Goal: Transaction & Acquisition: Subscribe to service/newsletter

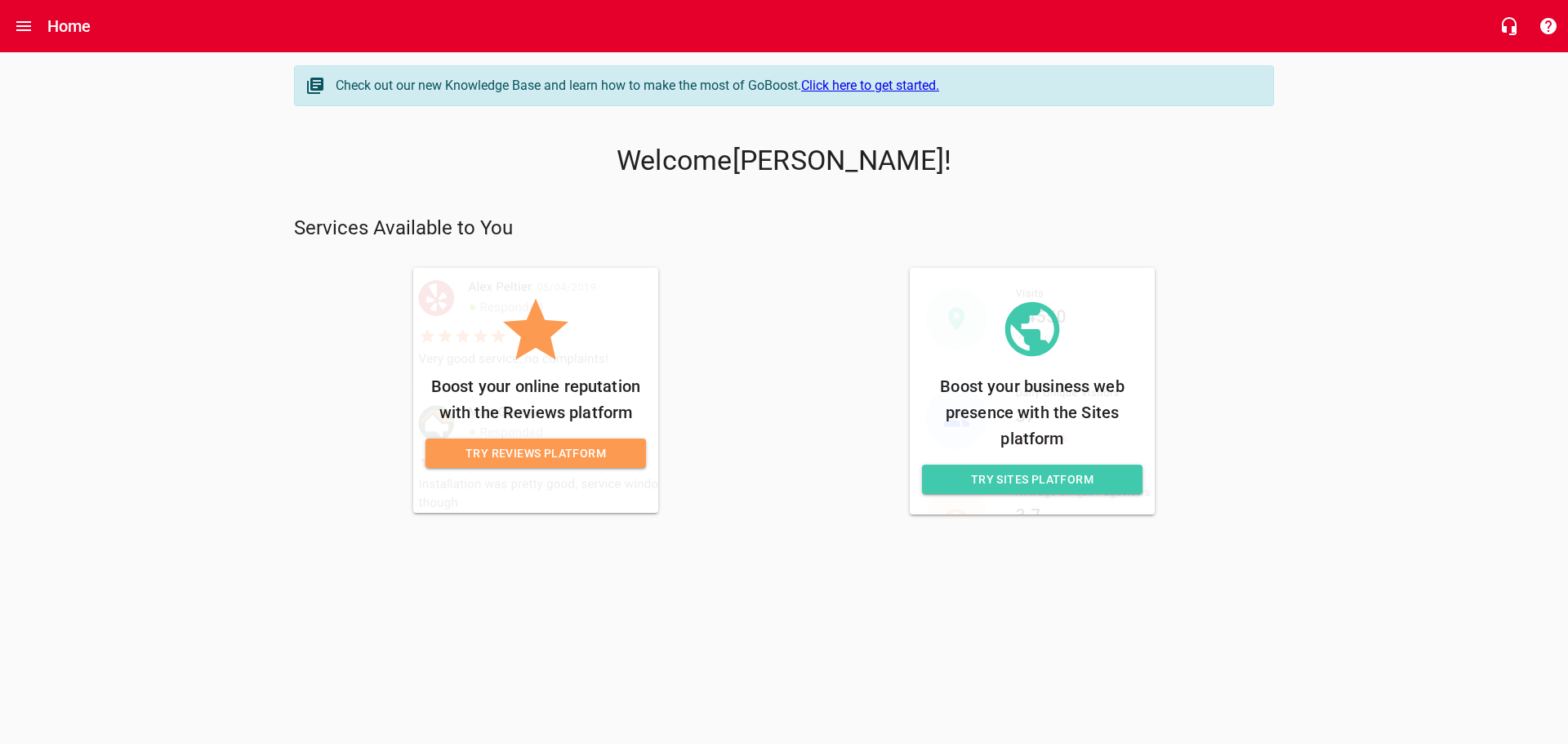
click at [534, 454] on span "Try Reviews Platform" at bounding box center [536, 454] width 195 height 21
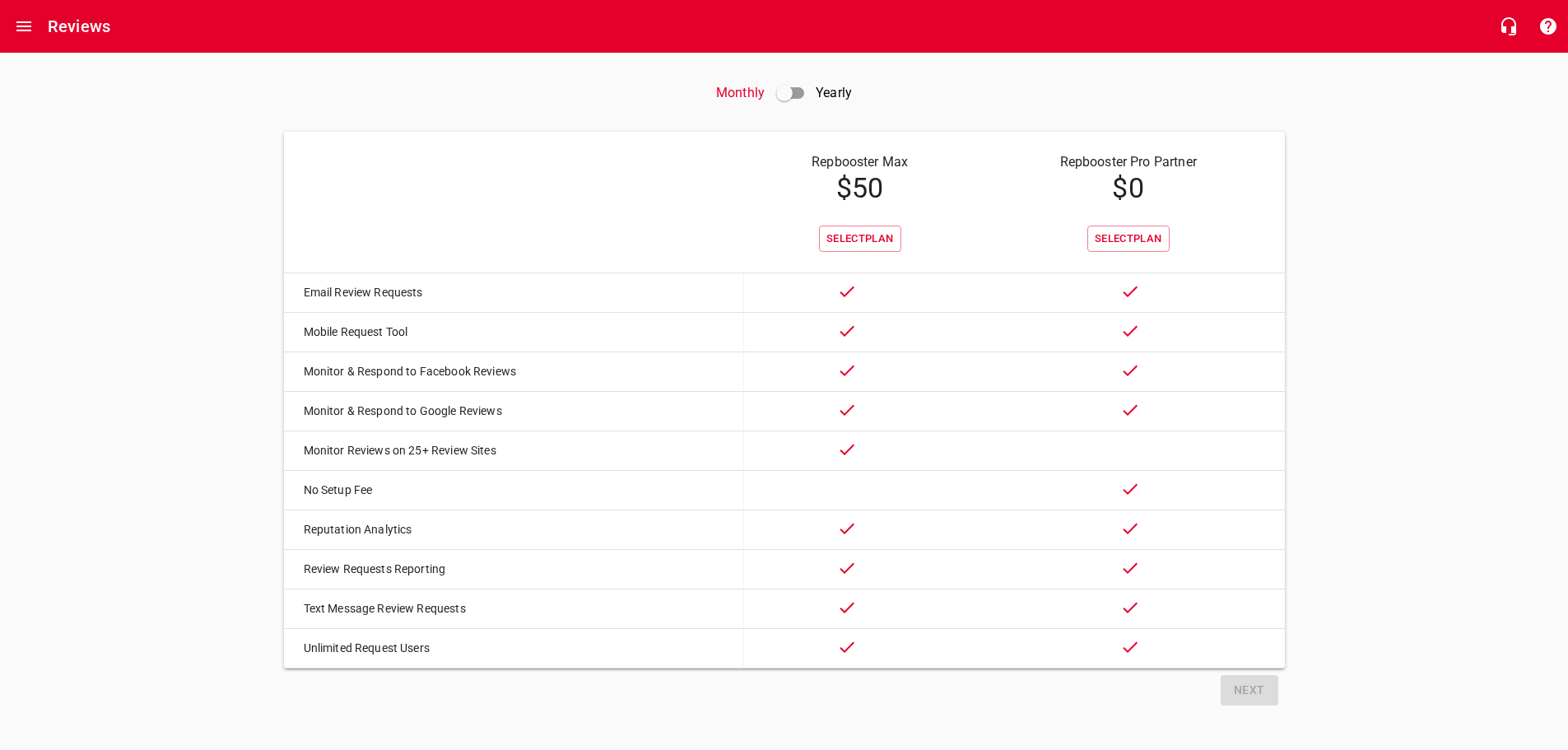
scroll to position [61, 0]
click at [1130, 230] on span "Select Plan" at bounding box center [1128, 239] width 67 height 19
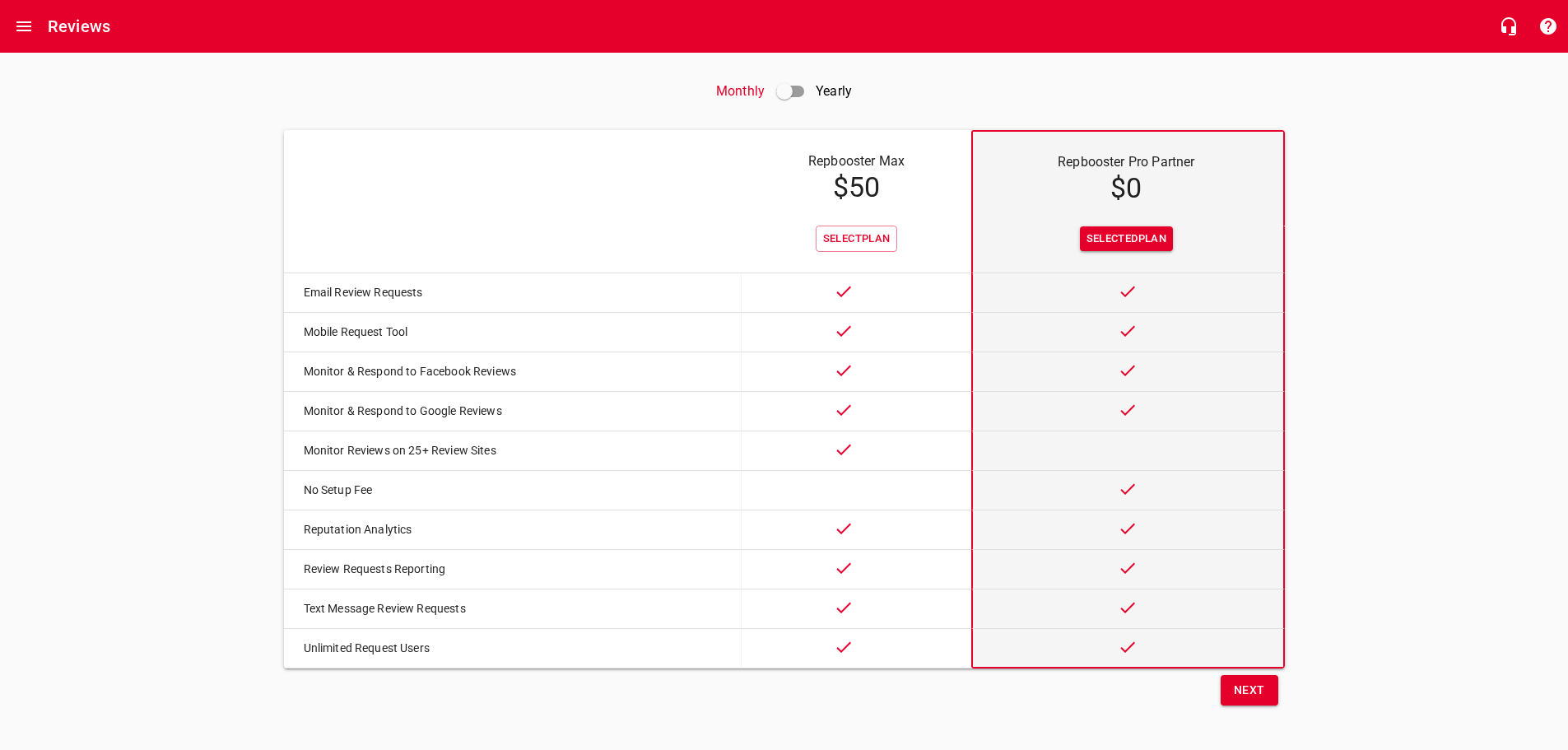
click at [1265, 693] on button "Next" at bounding box center [1250, 690] width 57 height 31
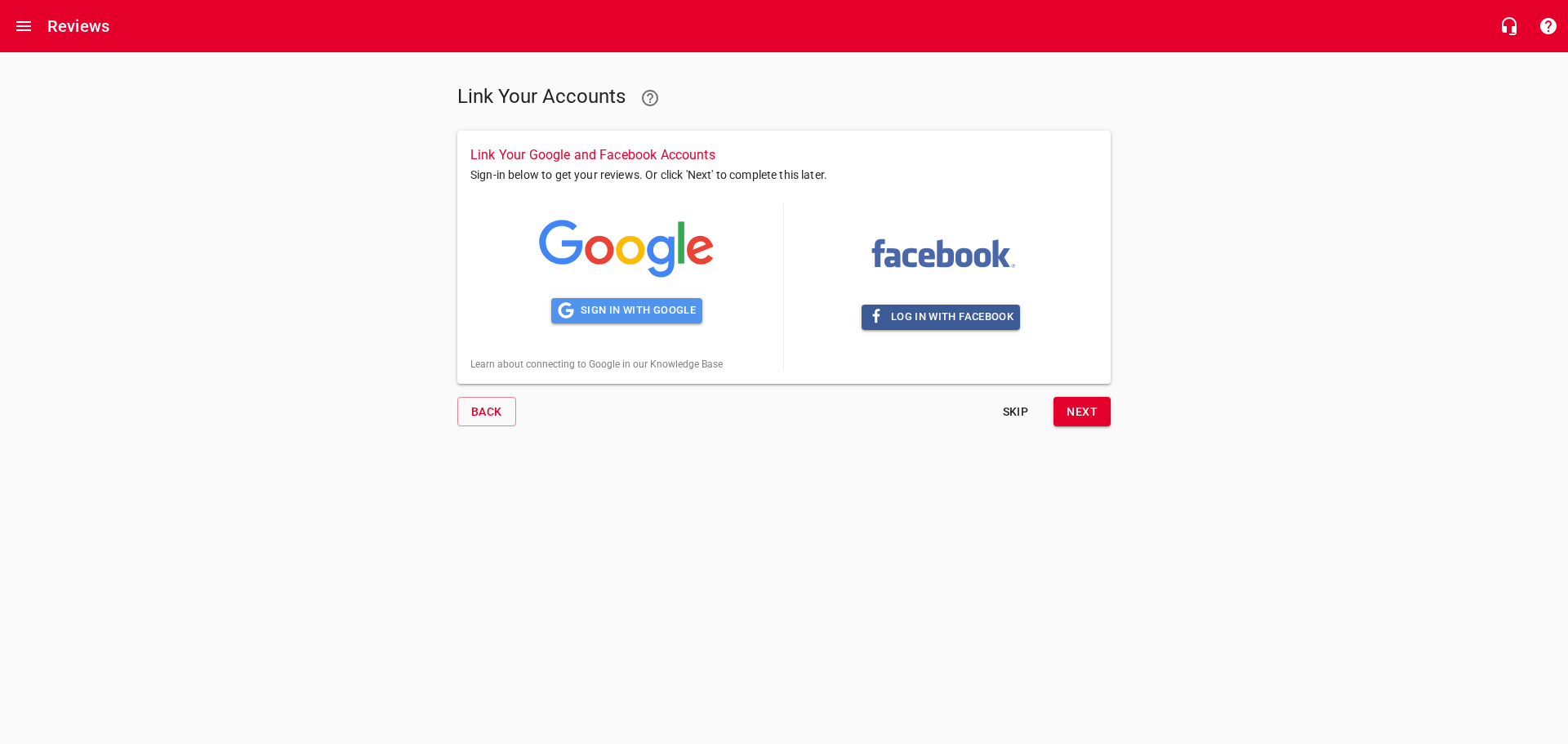
click at [659, 313] on span "Sign in with Google" at bounding box center [627, 310] width 138 height 19
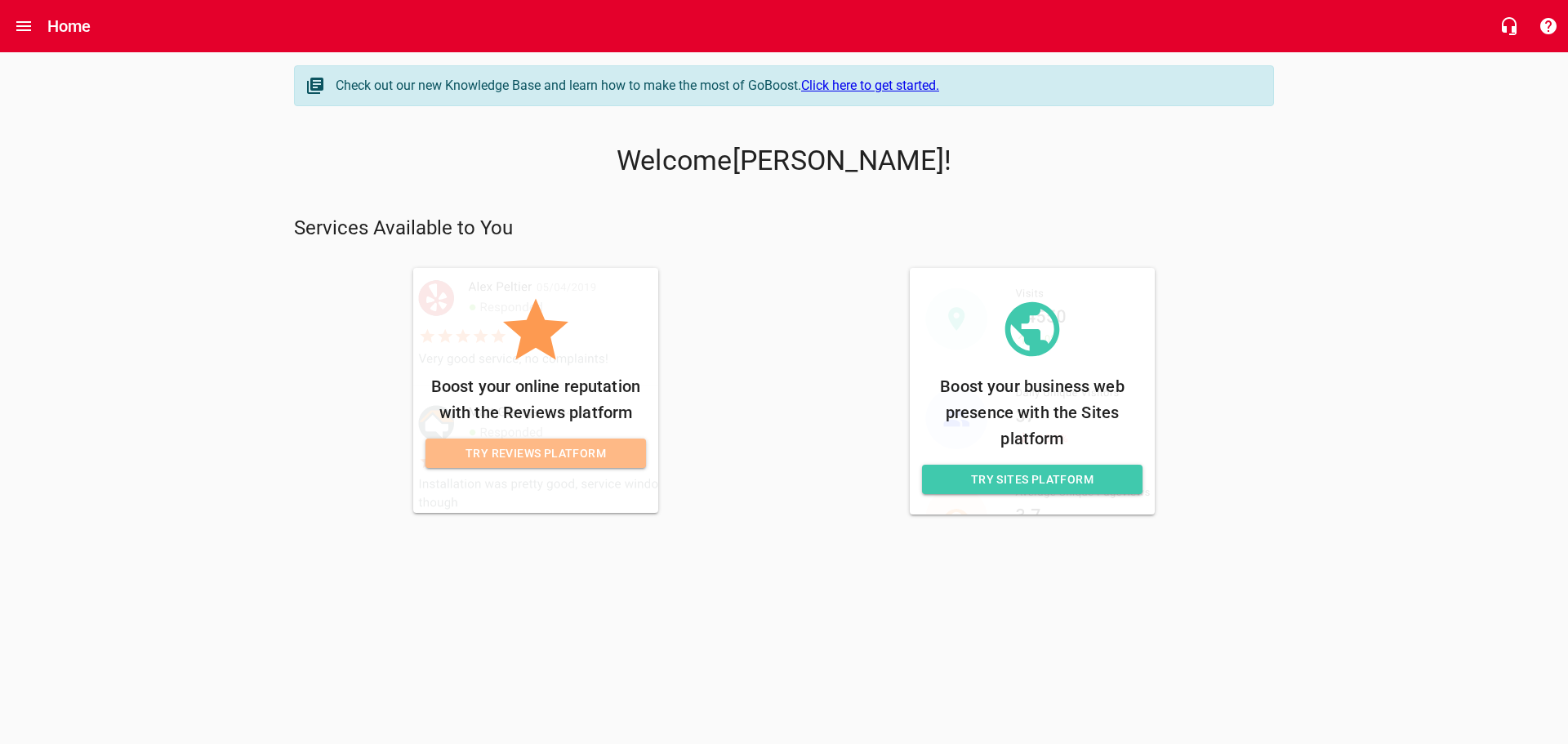
click at [528, 448] on span "Try Reviews Platform" at bounding box center [536, 454] width 195 height 21
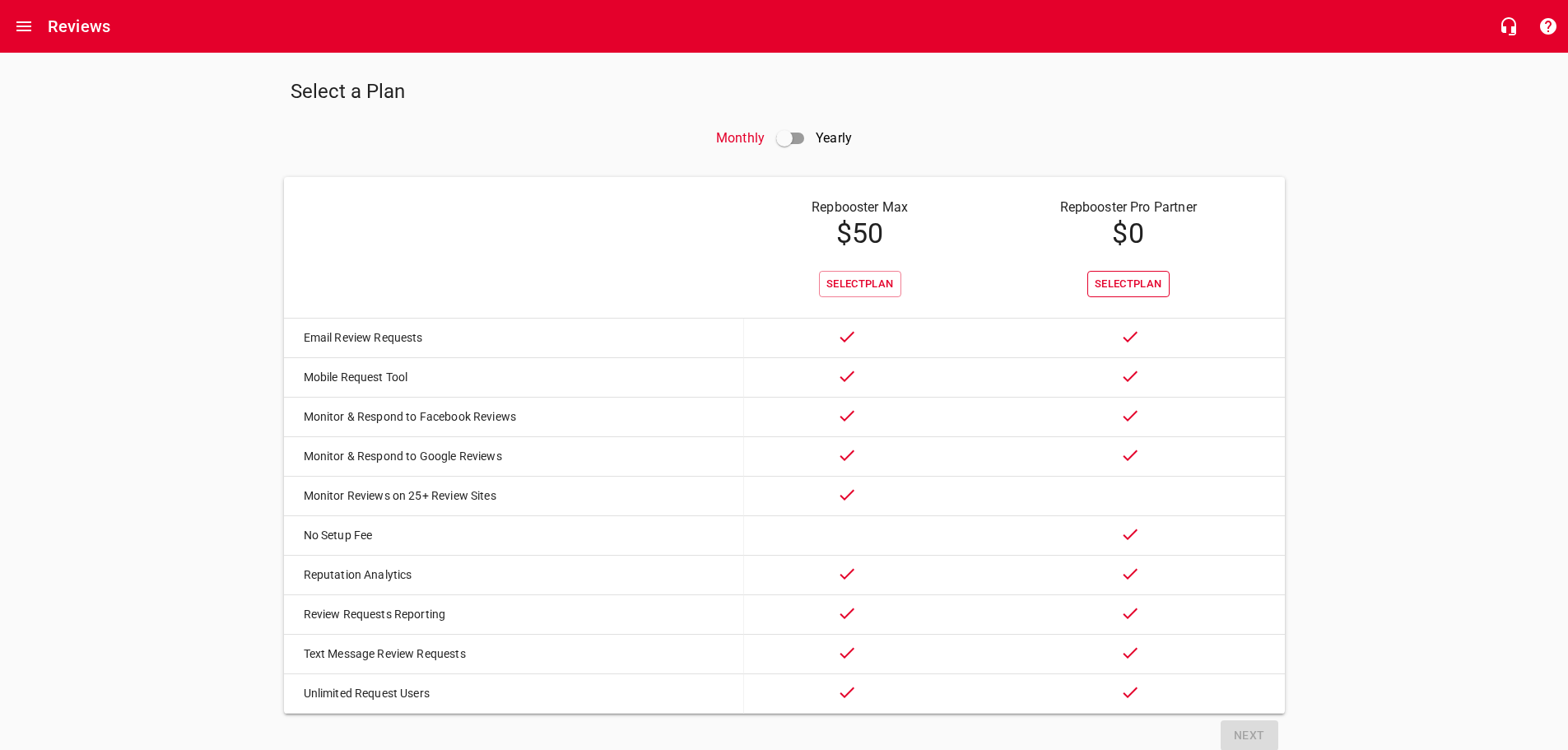
click at [1118, 281] on span "Select Plan" at bounding box center [1128, 284] width 67 height 19
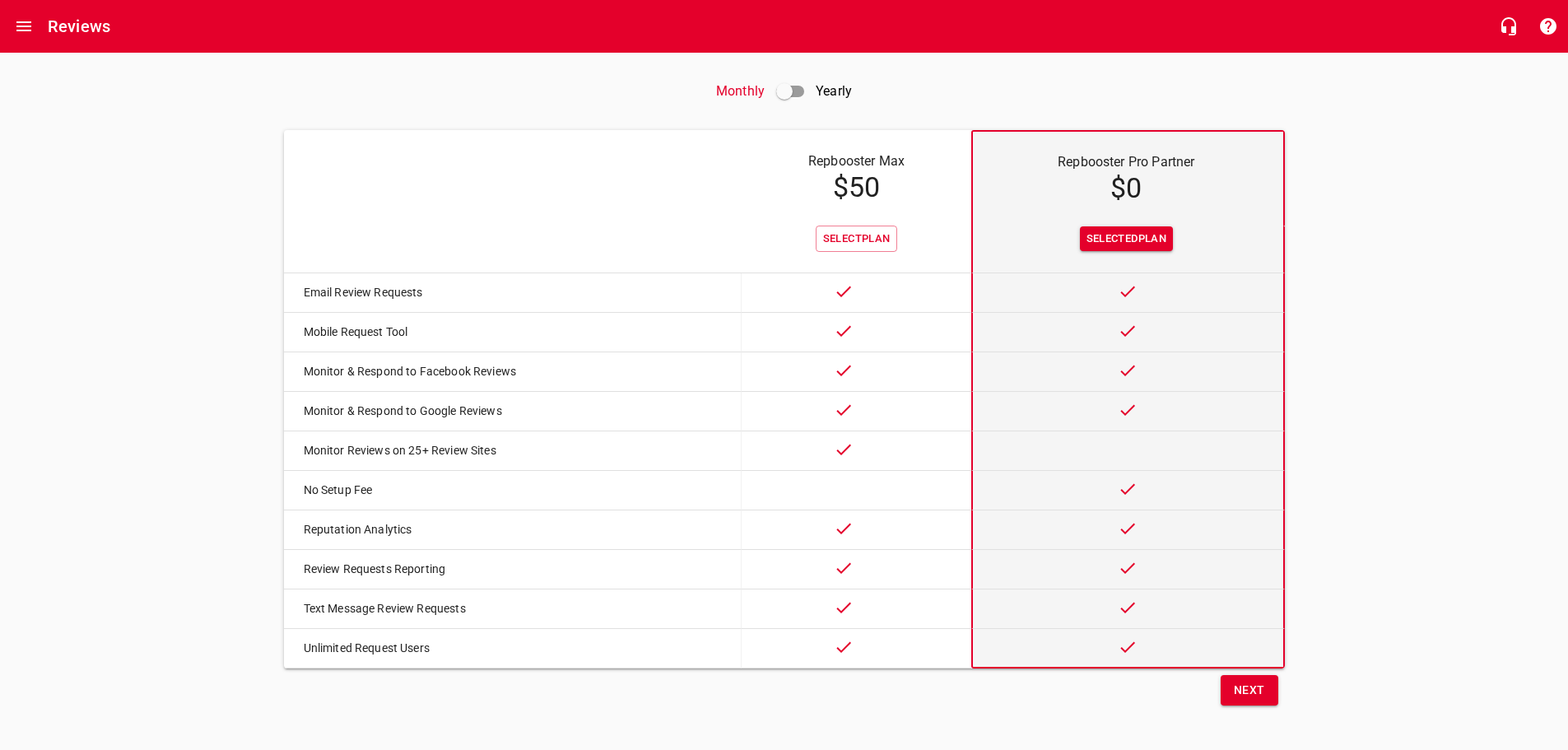
scroll to position [62, 0]
drag, startPoint x: 1241, startPoint y: 682, endPoint x: 1252, endPoint y: 672, distance: 14.9
click at [1243, 680] on span "Next" at bounding box center [1250, 690] width 32 height 21
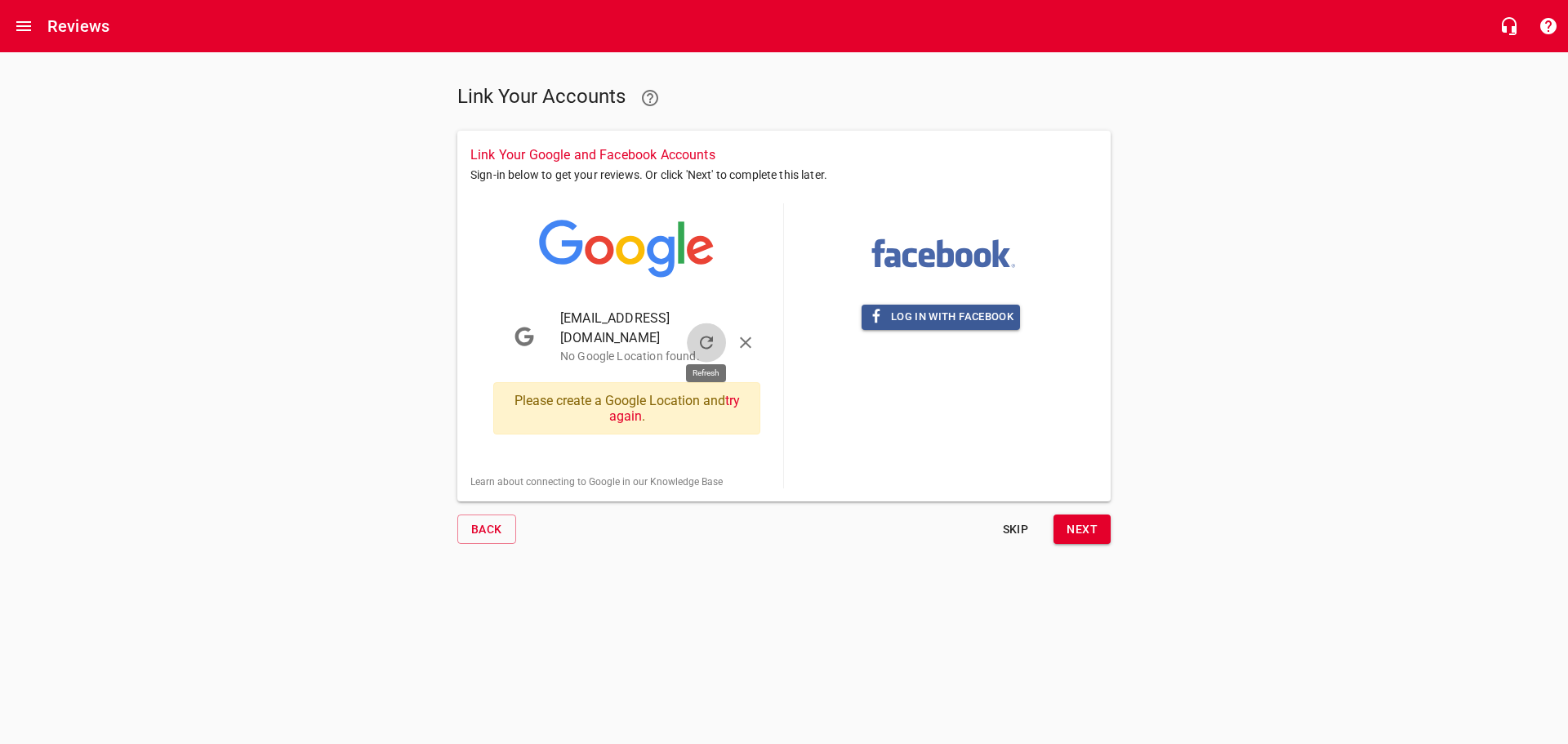
click at [706, 333] on icon "button" at bounding box center [707, 343] width 20 height 20
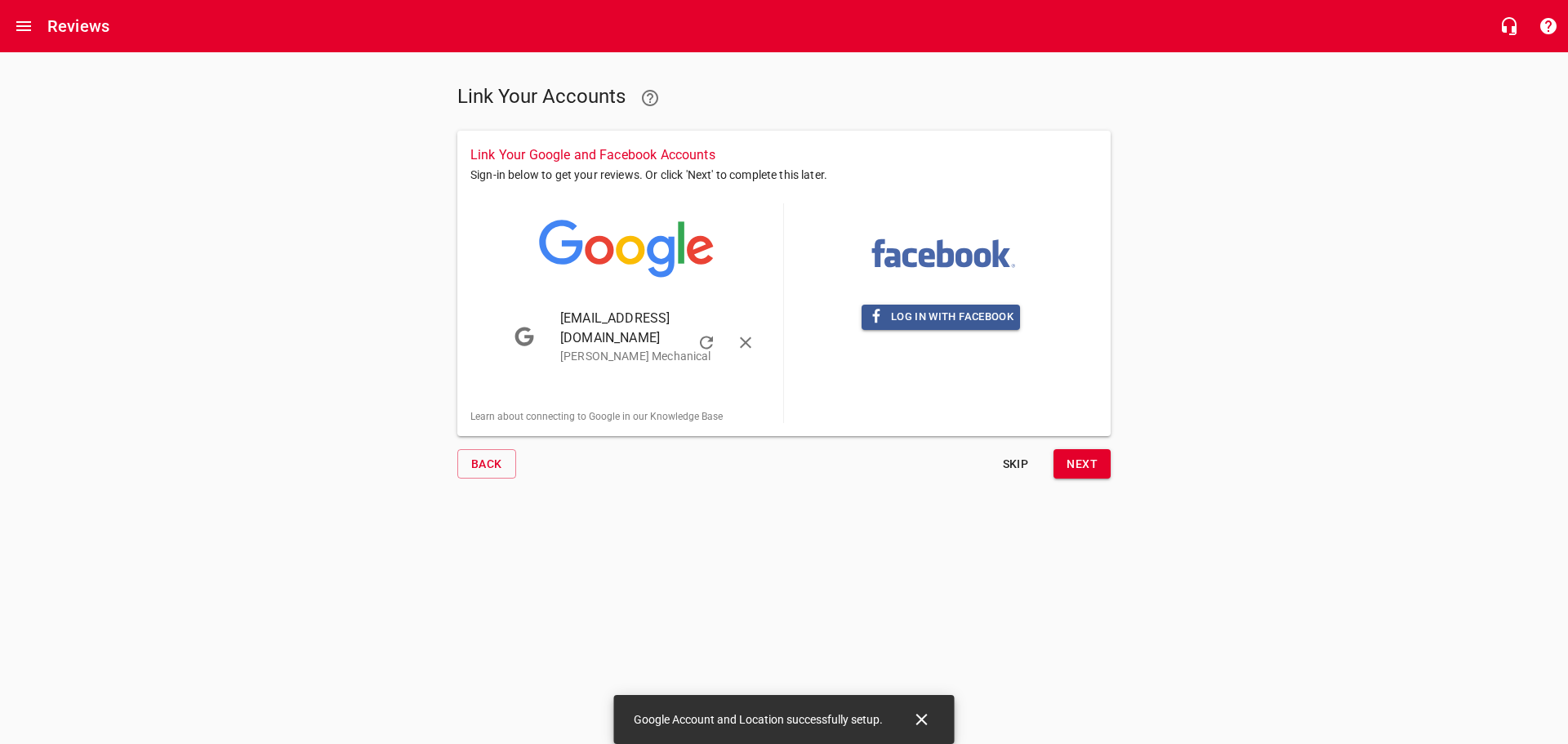
click at [1094, 454] on span "Next" at bounding box center [1082, 463] width 31 height 21
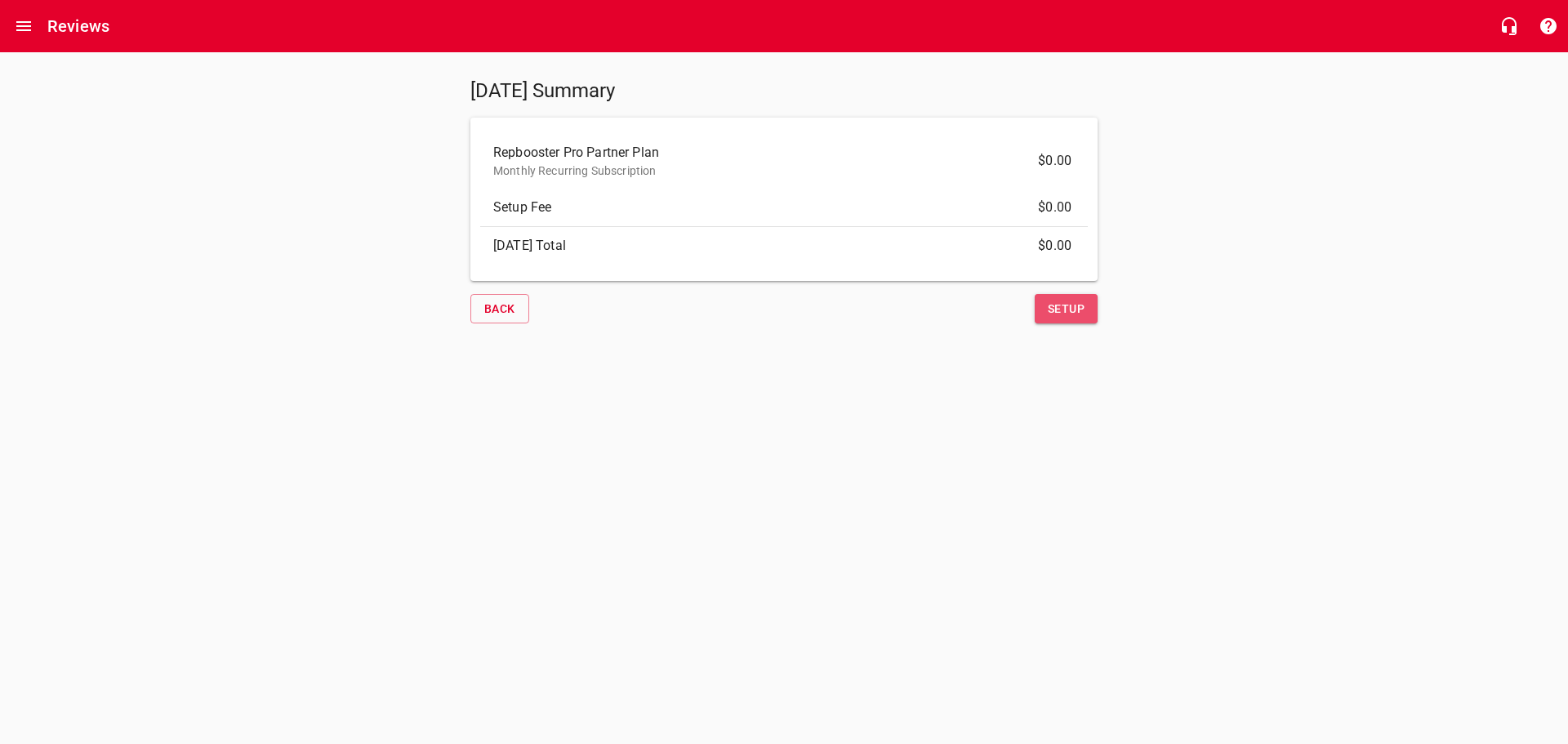
click at [1074, 315] on span "Setup" at bounding box center [1067, 309] width 37 height 21
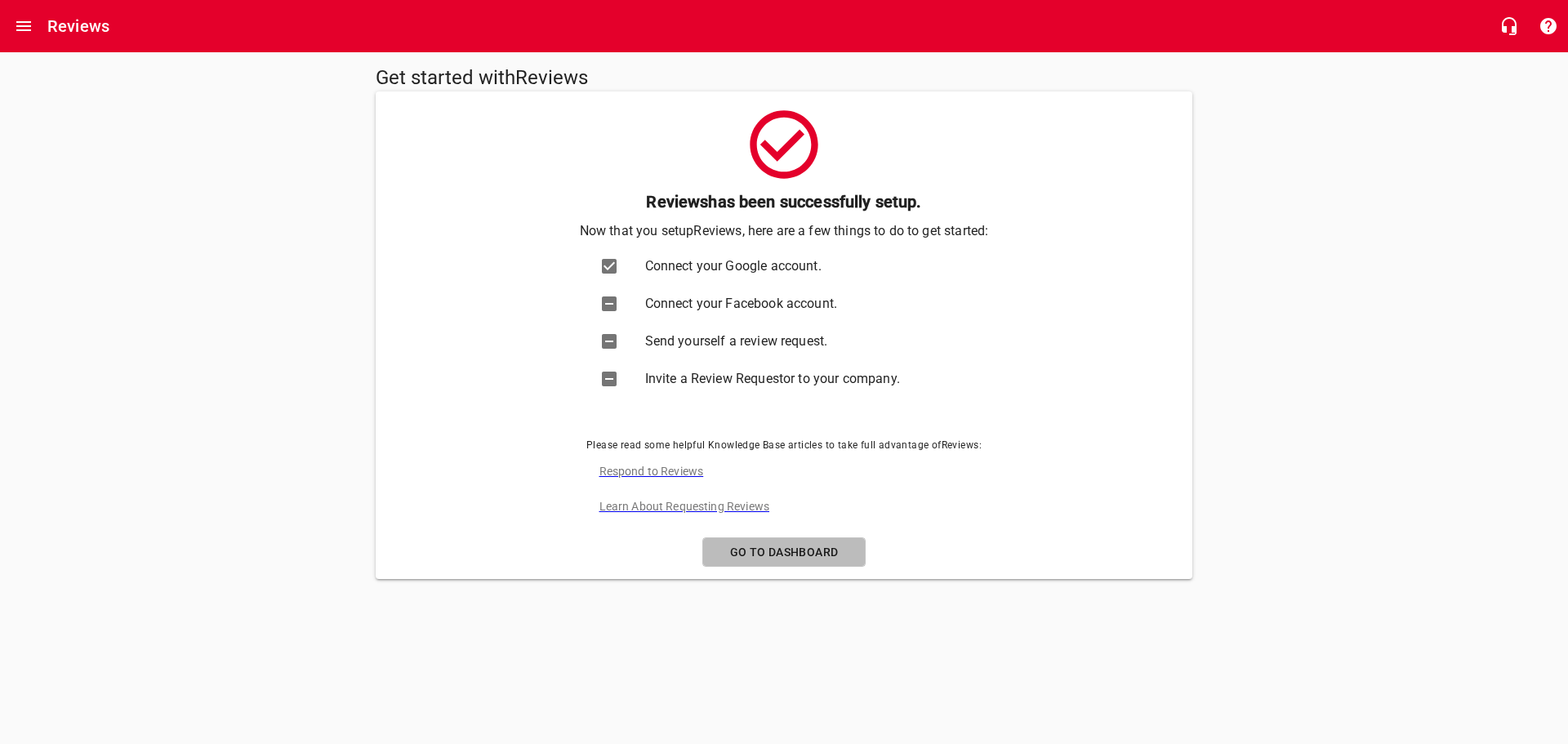
click at [796, 552] on span "Go to Dashboard" at bounding box center [784, 552] width 136 height 21
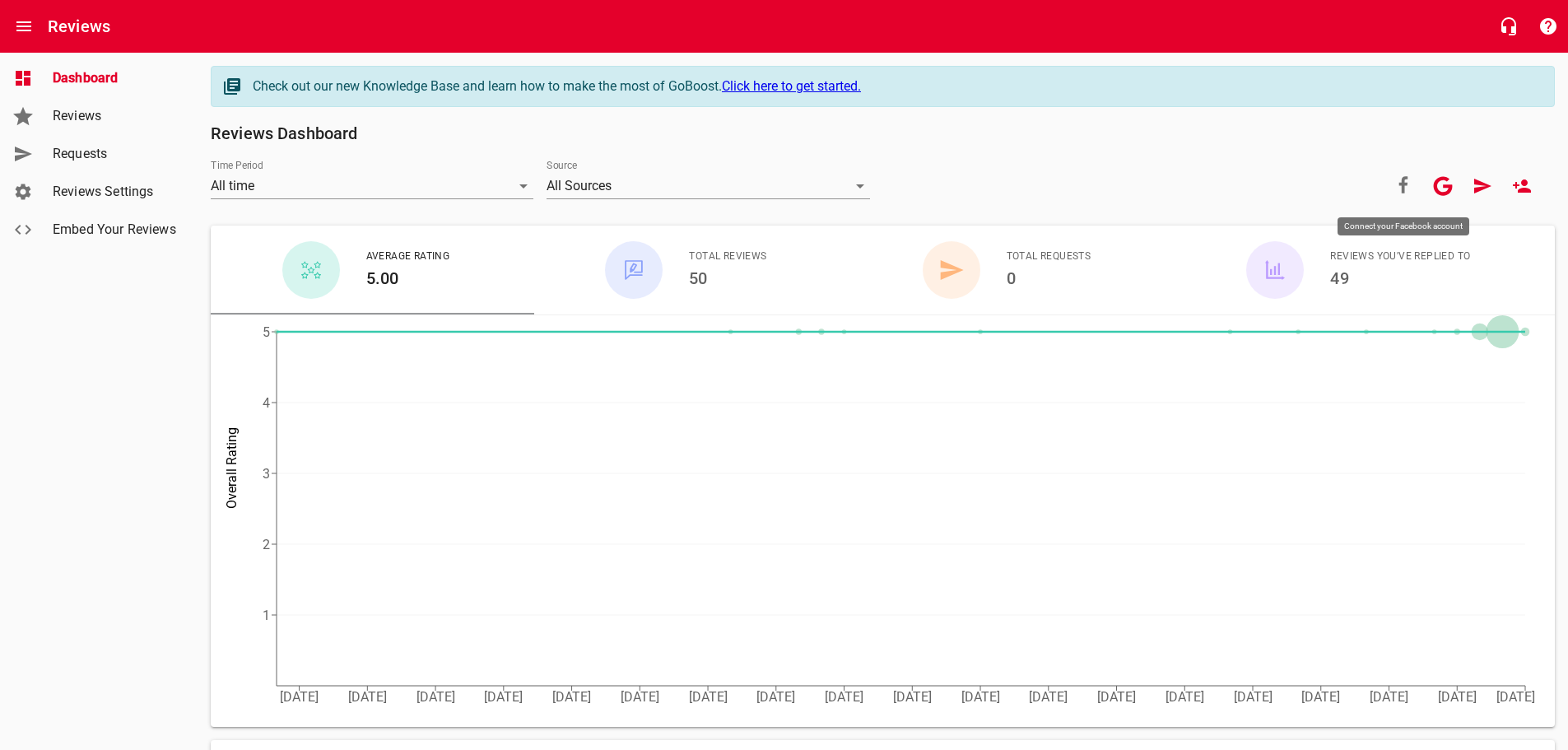
click at [1402, 183] on icon at bounding box center [1403, 184] width 9 height 17
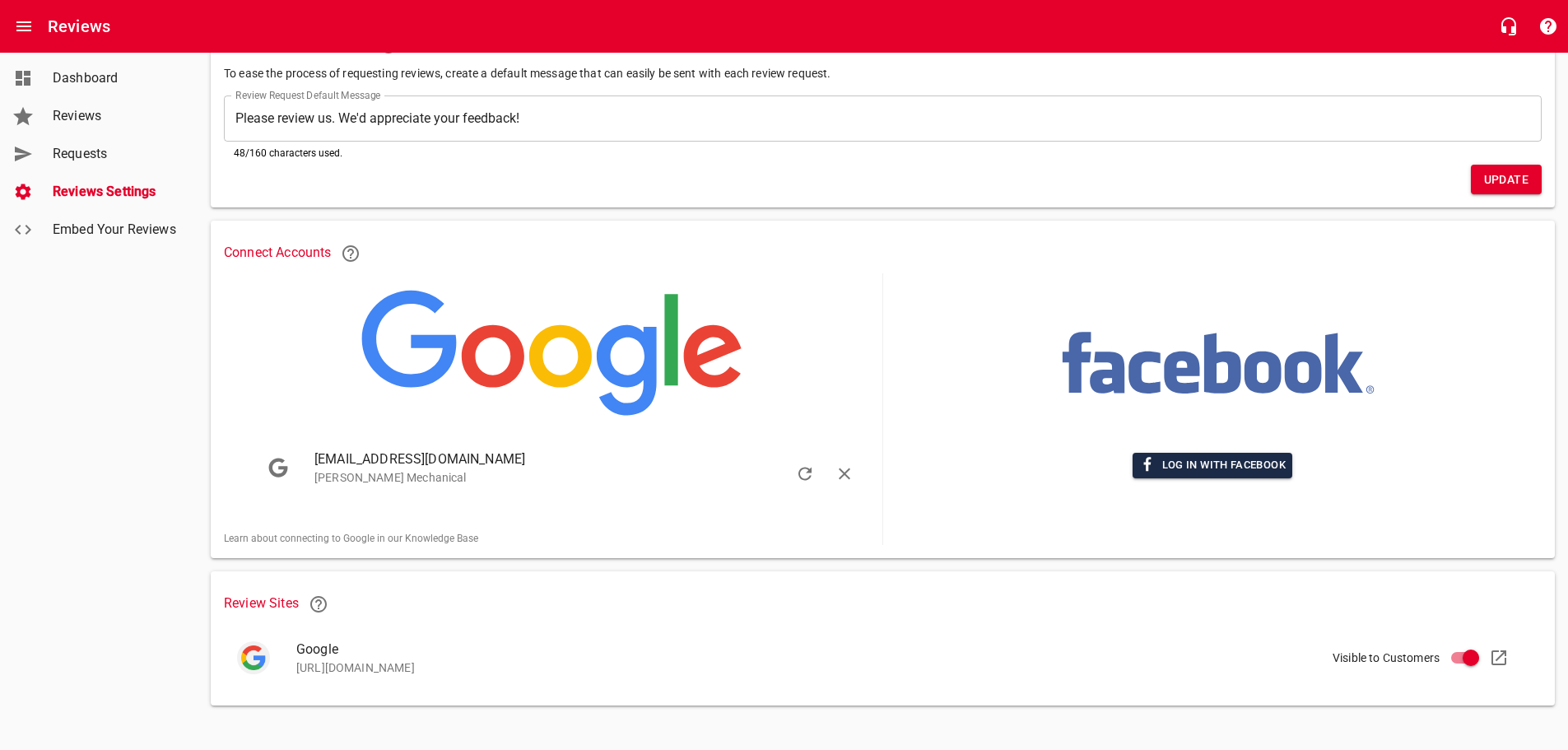
scroll to position [153, 0]
click at [1230, 446] on div "Log in with Facebook" at bounding box center [1213, 465] width 613 height 38
click at [1246, 460] on span "Log in with Facebook" at bounding box center [1212, 465] width 147 height 19
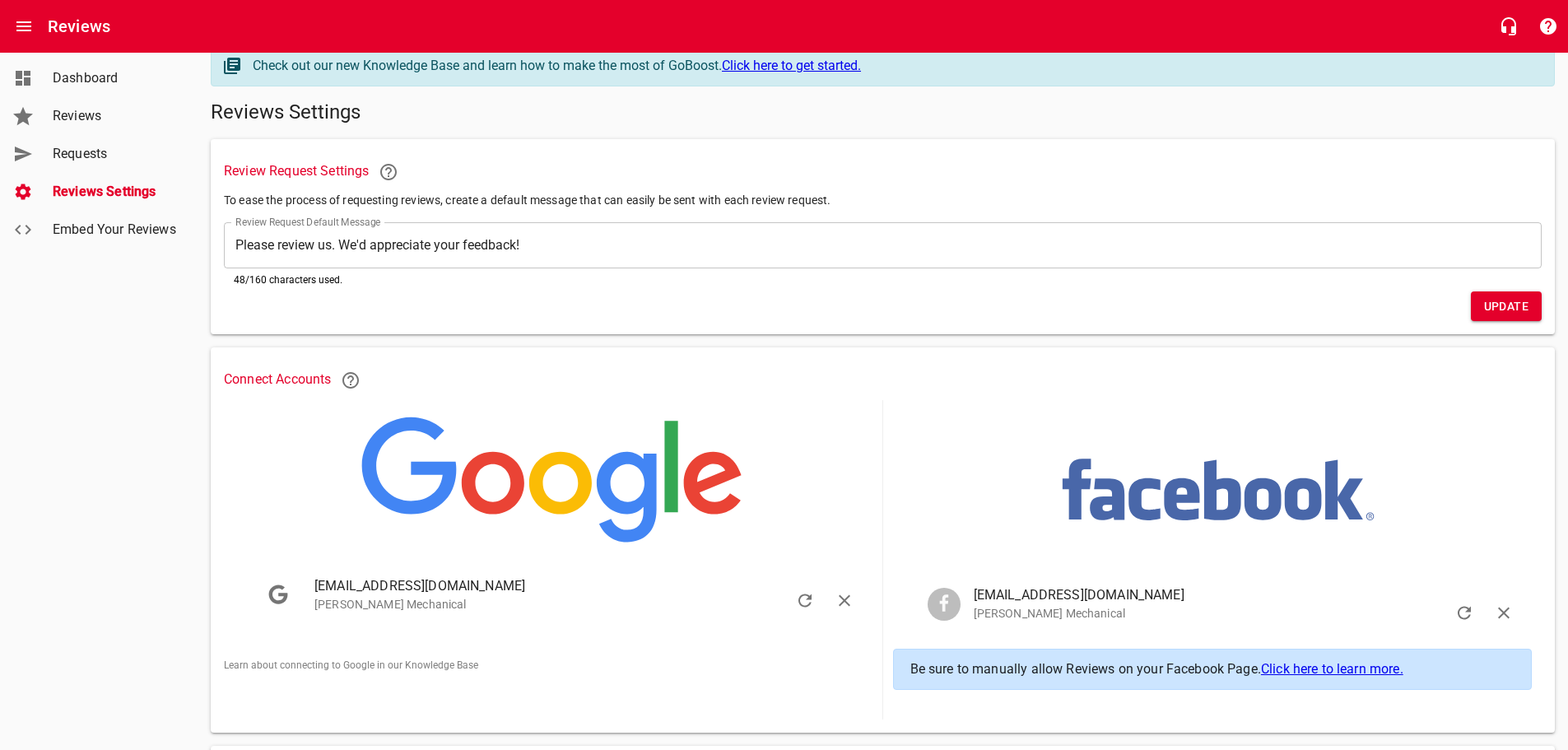
scroll to position [0, 0]
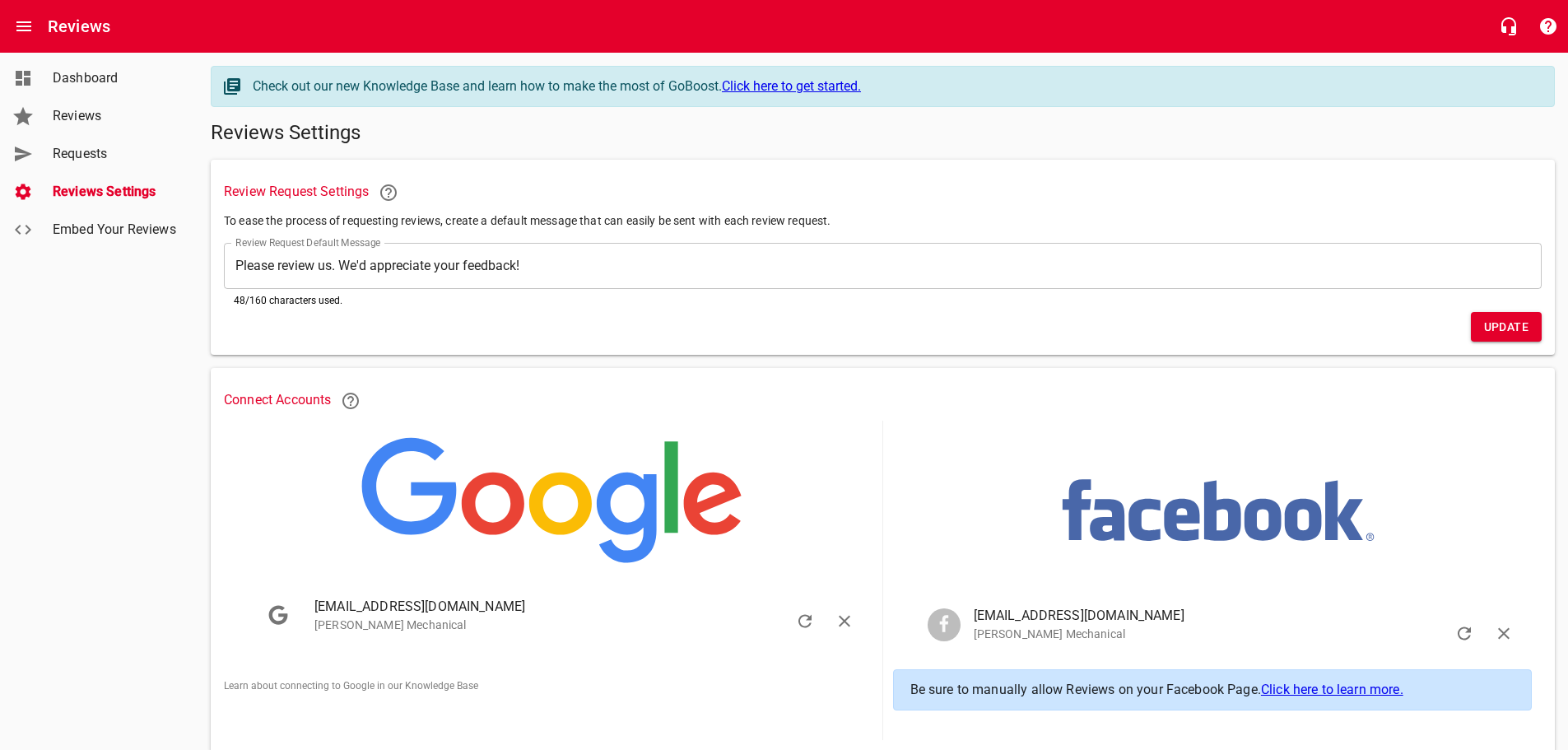
click at [87, 118] on span "Reviews" at bounding box center [114, 116] width 125 height 20
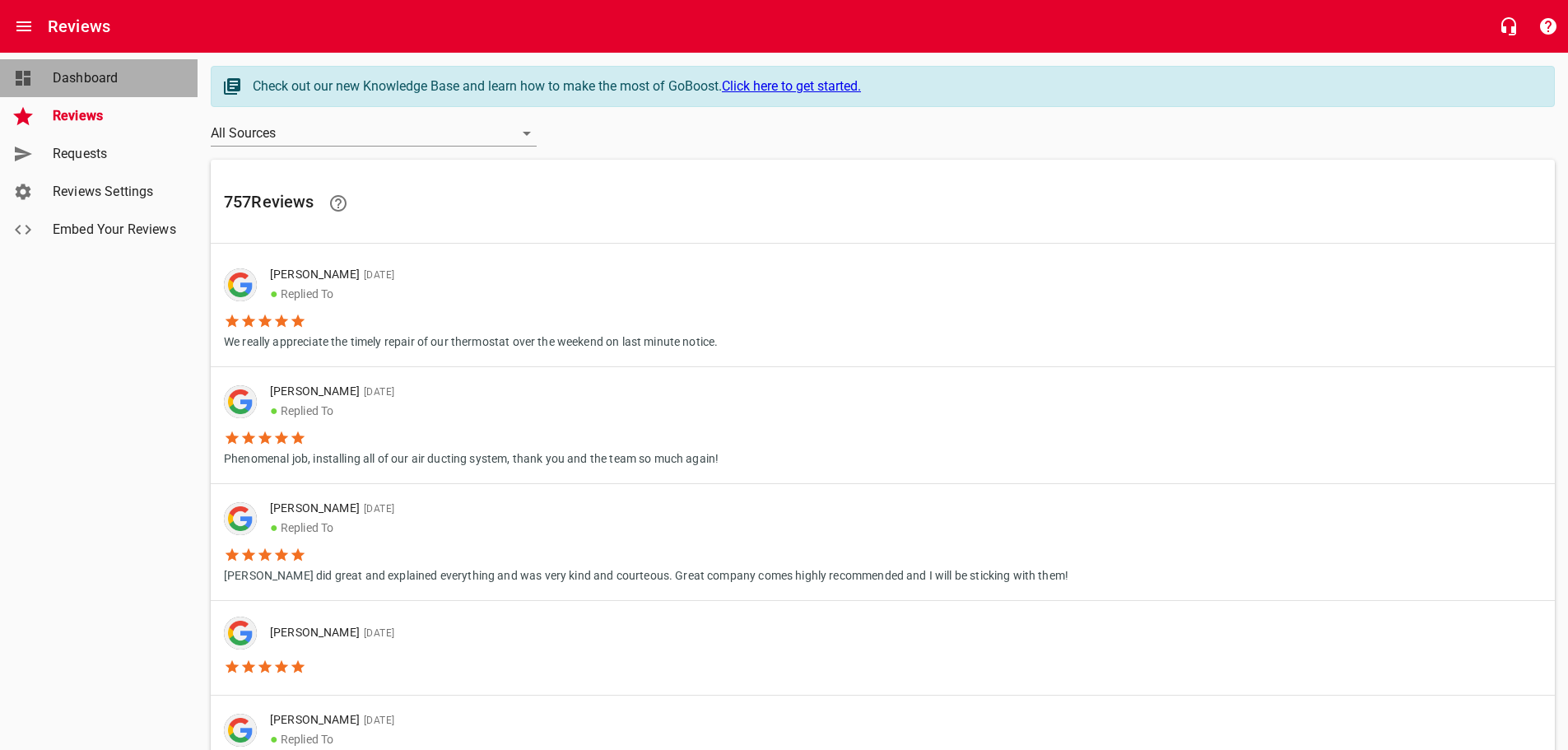
click at [87, 66] on link "Dashboard" at bounding box center [99, 78] width 197 height 37
